Goal: Task Accomplishment & Management: Manage account settings

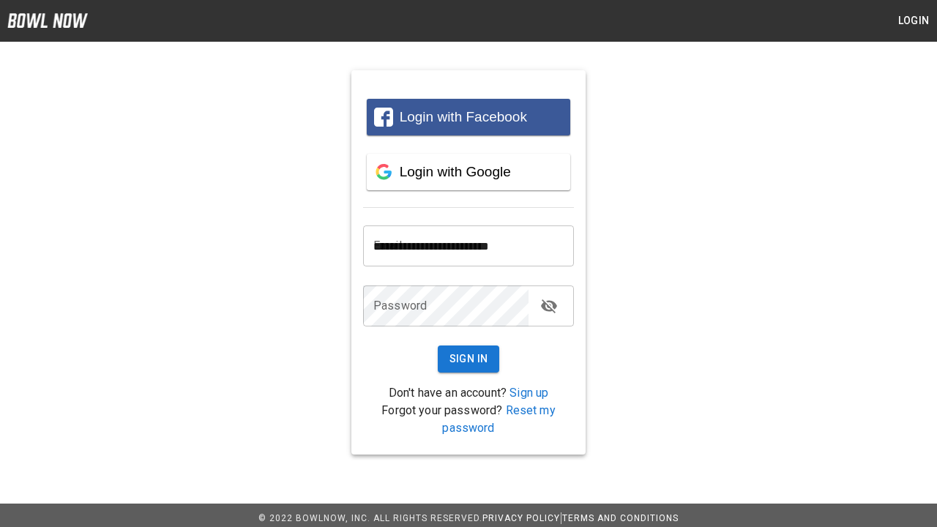
type input "**********"
click at [468, 359] on button "Sign In" at bounding box center [469, 358] width 62 height 27
